Goal: Information Seeking & Learning: Learn about a topic

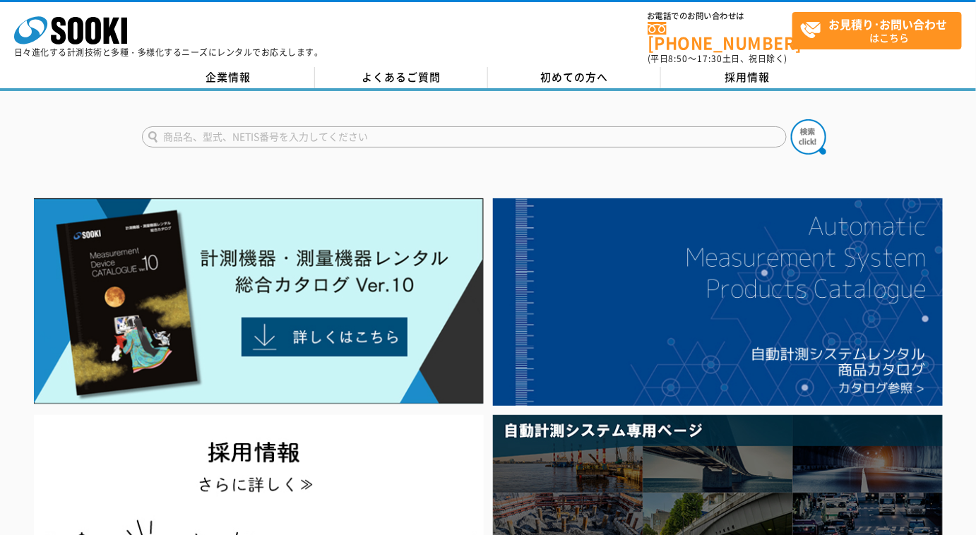
click at [363, 126] on input "text" at bounding box center [464, 136] width 645 height 21
type input "SOKW"
click at [817, 132] on img at bounding box center [808, 136] width 35 height 35
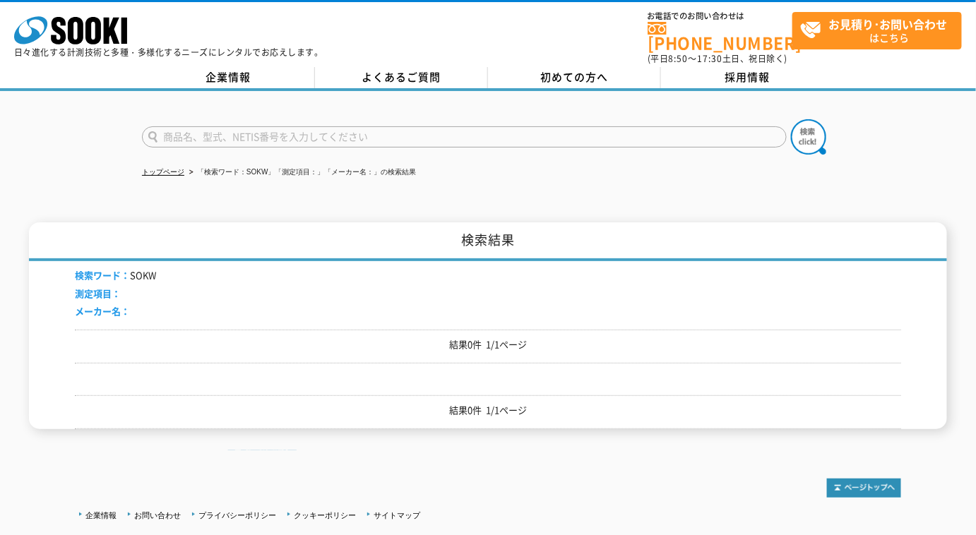
click at [187, 126] on input "text" at bounding box center [464, 136] width 645 height 21
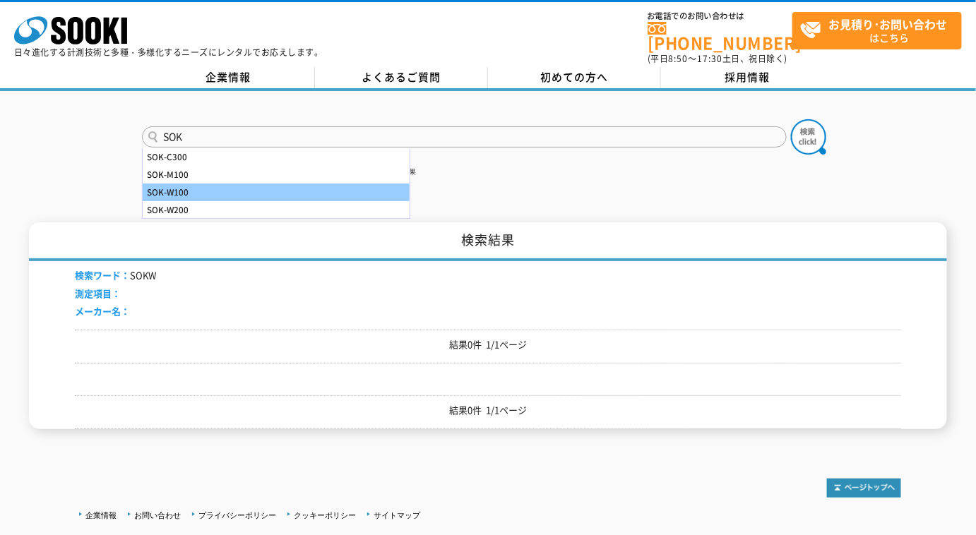
click at [206, 184] on div "SOK-W100" at bounding box center [276, 193] width 267 height 18
type input "SOK-W100"
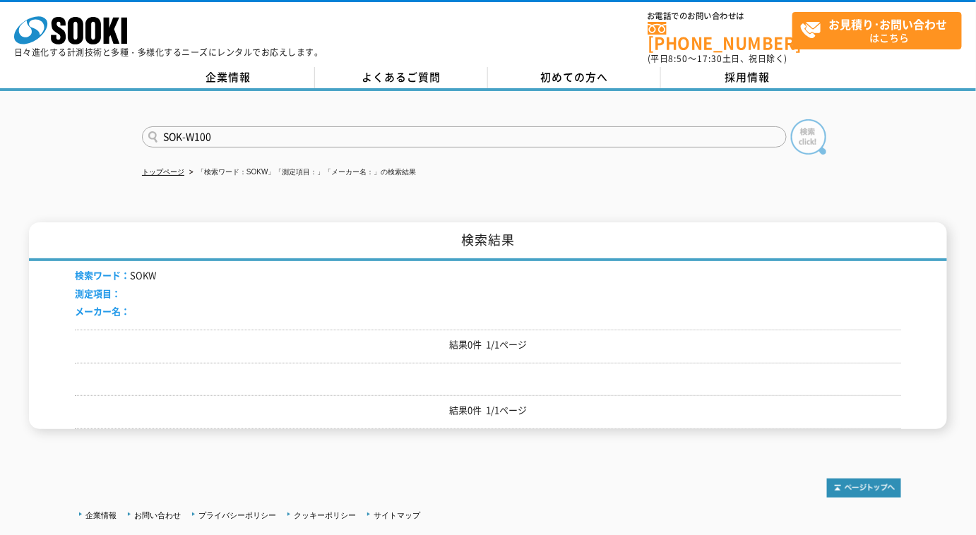
click at [824, 131] on img at bounding box center [808, 136] width 35 height 35
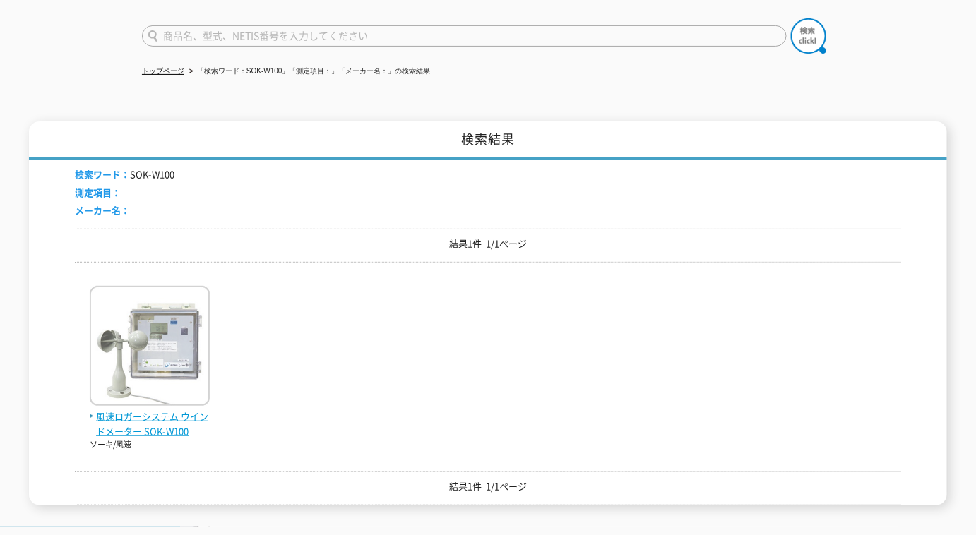
scroll to position [192, 0]
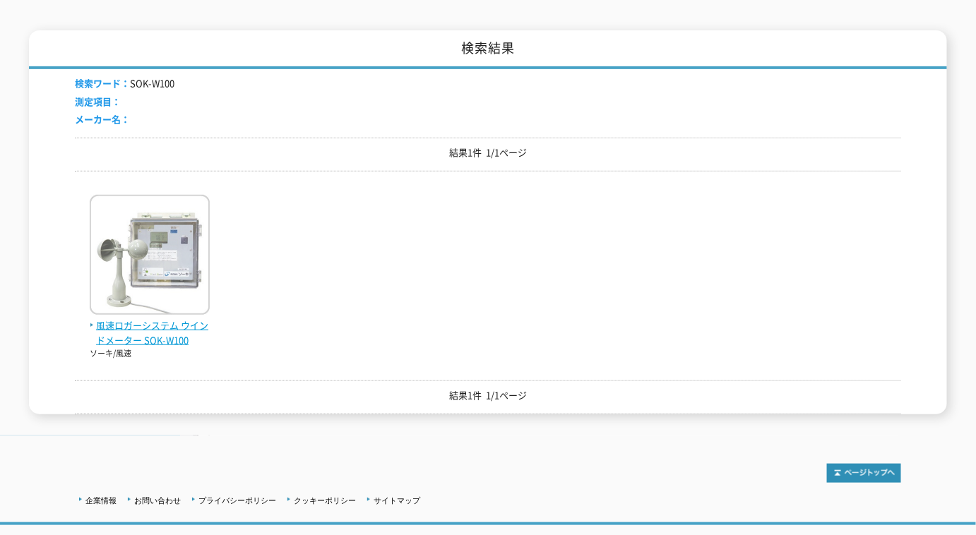
click at [139, 319] on span "風速ロガーシステム ウインドメーター SOK-W100" at bounding box center [150, 334] width 120 height 30
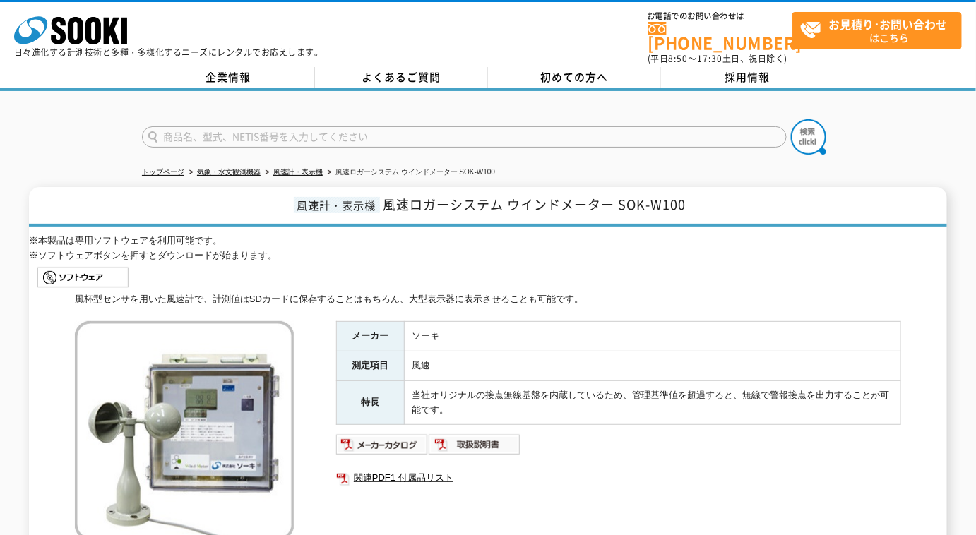
click at [234, 140] on form at bounding box center [488, 139] width 692 height 40
click at [232, 136] on input "text" at bounding box center [464, 136] width 645 height 21
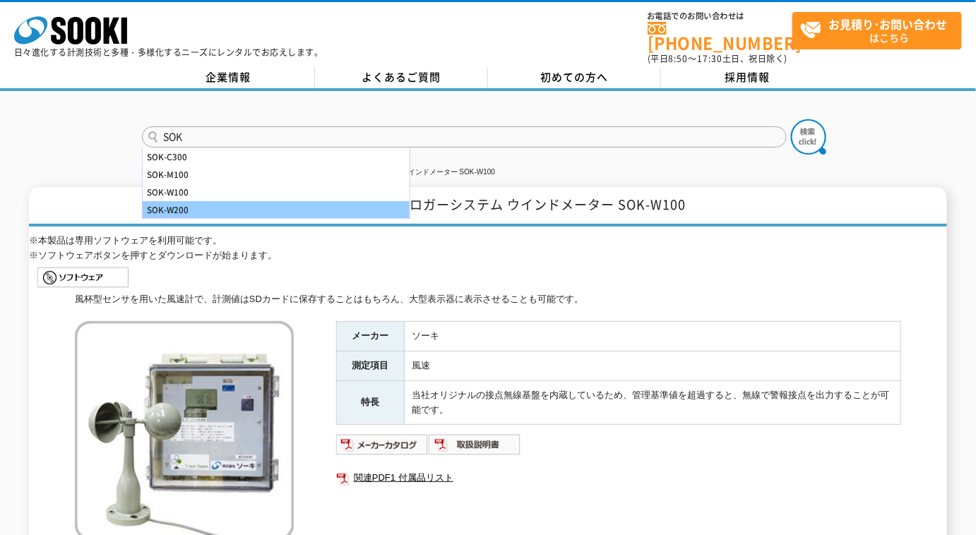
click at [209, 204] on div "SOK-W200" at bounding box center [276, 210] width 267 height 18
type input "SOK-W200"
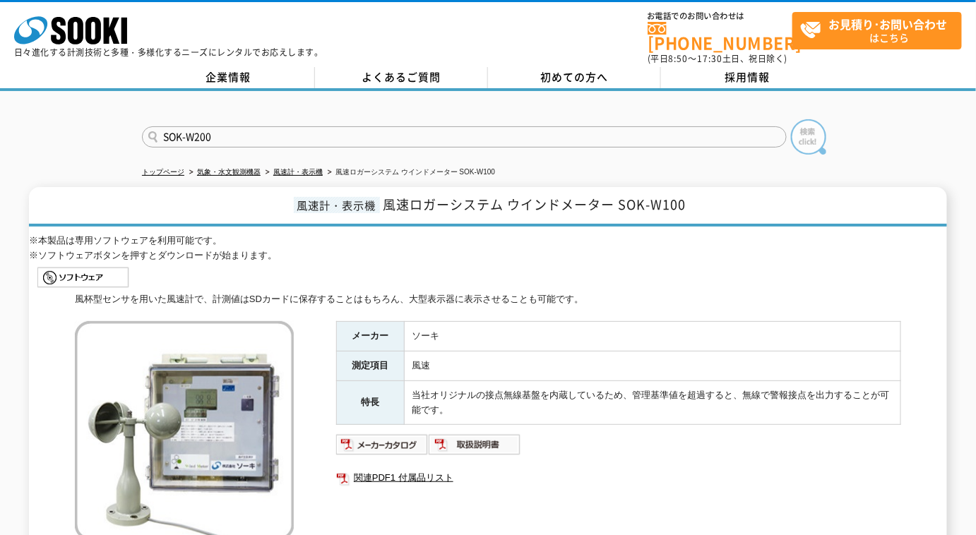
click at [800, 119] on img at bounding box center [808, 136] width 35 height 35
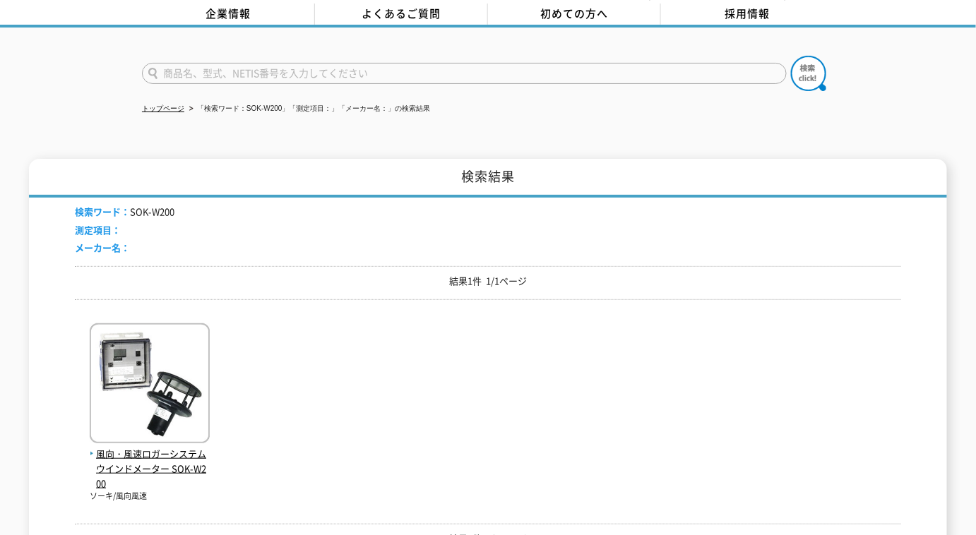
scroll to position [64, 0]
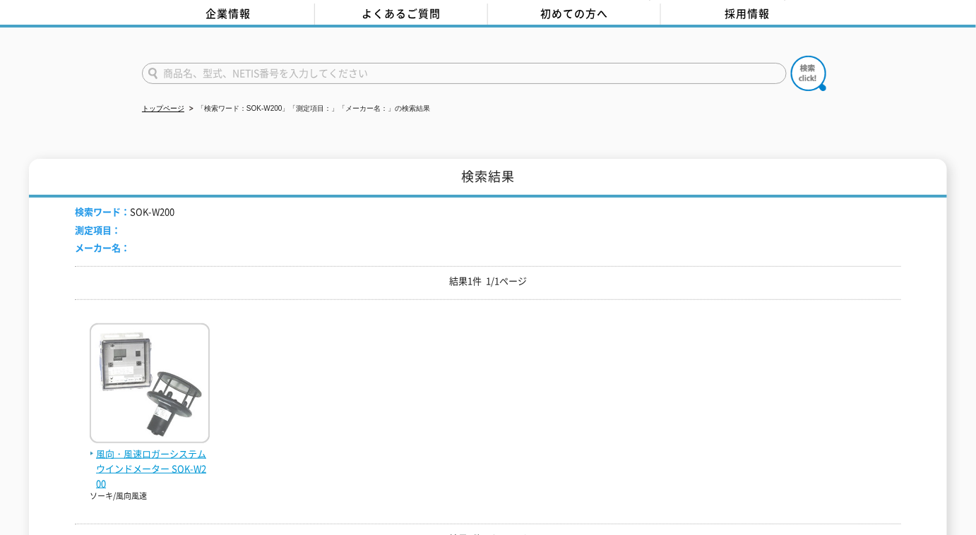
click at [201, 348] on img at bounding box center [150, 386] width 120 height 124
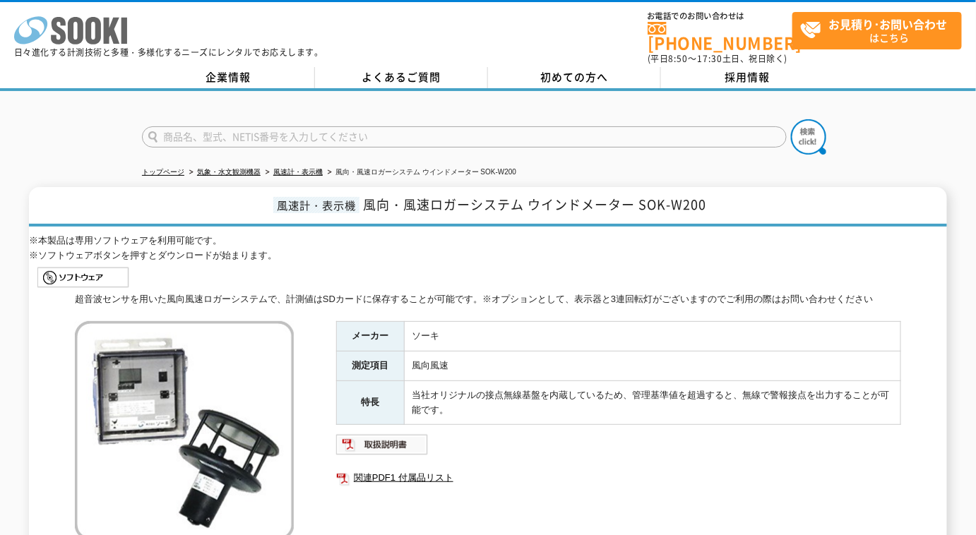
drag, startPoint x: 113, startPoint y: 27, endPoint x: 156, endPoint y: 73, distance: 63.0
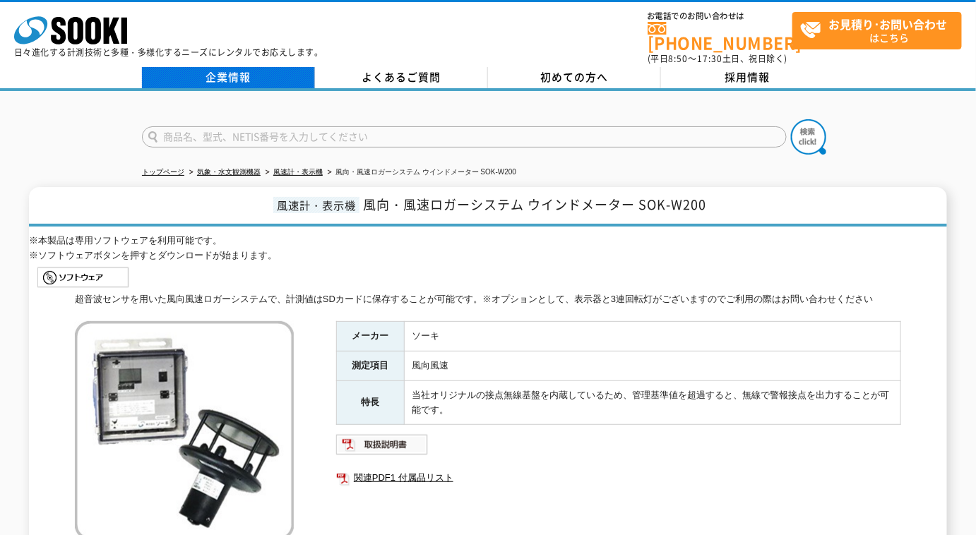
click at [113, 27] on polygon at bounding box center [112, 31] width 16 height 26
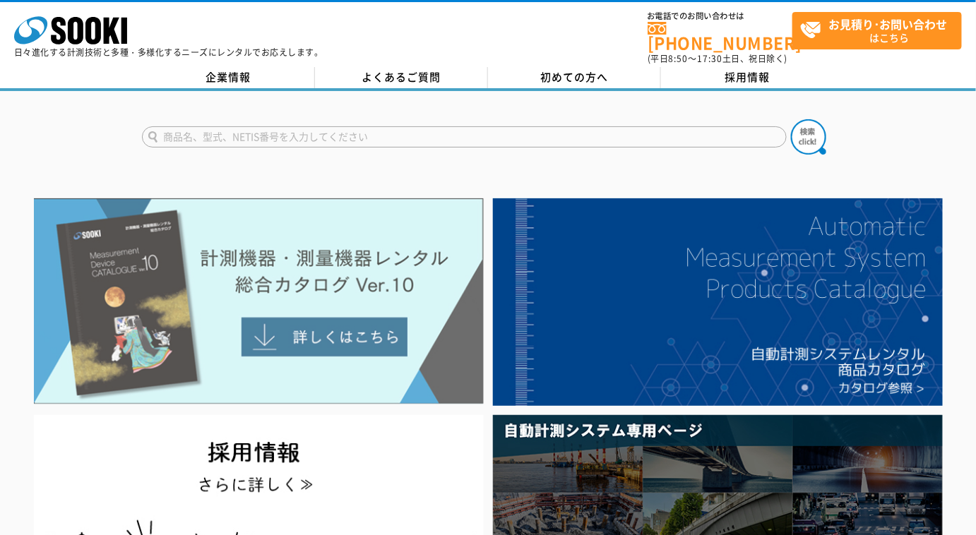
click at [306, 314] on img at bounding box center [259, 301] width 450 height 206
